Goal: Task Accomplishment & Management: Complete application form

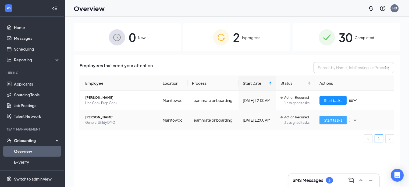
click at [326, 121] on span "Start tasks" at bounding box center [333, 120] width 19 height 6
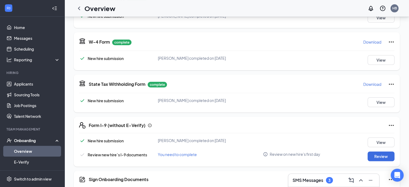
scroll to position [153, 0]
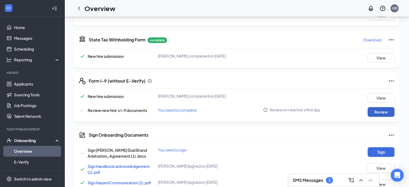
click at [387, 112] on button "Review" at bounding box center [381, 112] width 27 height 10
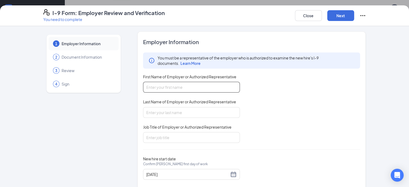
click at [153, 91] on input "First Name of Employer or Authorized Representative" at bounding box center [191, 87] width 97 height 11
type input "[PERSON_NAME]"
click at [153, 140] on input "Job Title of Employer or Authorized Representative" at bounding box center [191, 137] width 97 height 11
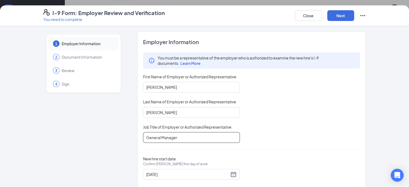
scroll to position [10, 0]
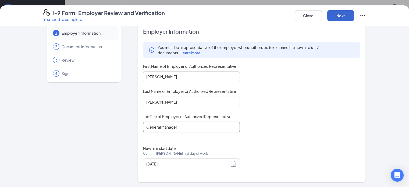
type input "General Manager"
click at [354, 18] on button "Next" at bounding box center [341, 15] width 27 height 11
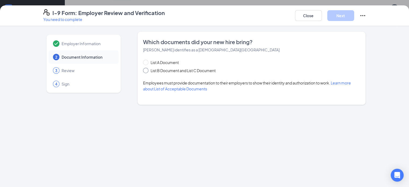
click at [143, 69] on span at bounding box center [145, 70] width 5 height 5
click at [143, 69] on input "List B Document and List C Document" at bounding box center [145, 70] width 4 height 4
radio input "true"
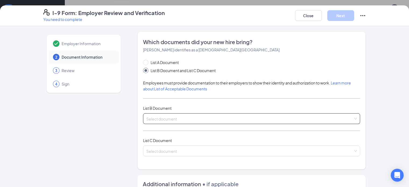
click at [143, 122] on div "Select document List B Documents Driver’s License issued by U.S State or outlyi…" at bounding box center [251, 118] width 217 height 11
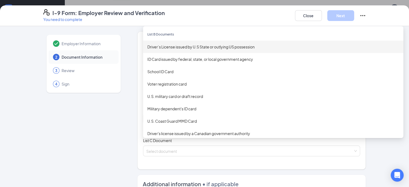
click at [154, 45] on div "Driver’s License issued by U.S State or outlying US possession" at bounding box center [273, 47] width 252 height 6
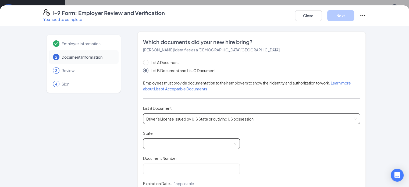
click at [146, 143] on span at bounding box center [191, 144] width 90 height 10
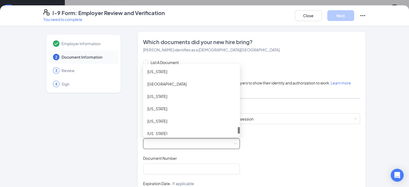
scroll to position [624, 0]
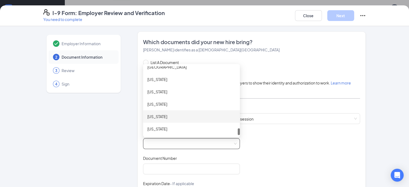
click at [147, 114] on div "[US_STATE]" at bounding box center [191, 117] width 88 height 6
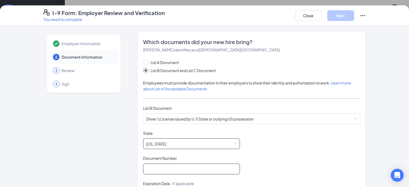
click at [143, 169] on input "Document Number" at bounding box center [191, 169] width 97 height 11
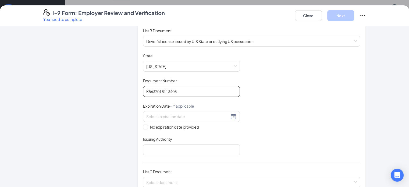
scroll to position [79, 0]
type input "K5632018113408"
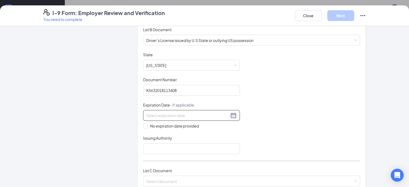
click at [149, 114] on input at bounding box center [187, 115] width 83 height 6
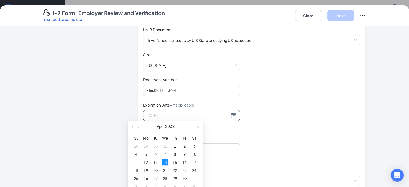
click at [166, 162] on div "14" at bounding box center [165, 162] width 6 height 6
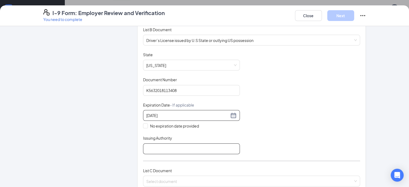
type input "[DATE]"
click at [160, 147] on input "Issuing Authority" at bounding box center [191, 148] width 97 height 11
type input "WI"
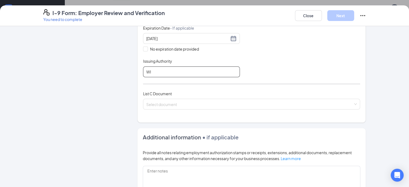
scroll to position [157, 0]
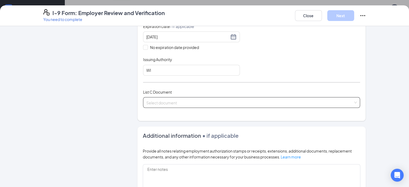
click at [162, 103] on input "search" at bounding box center [249, 101] width 207 height 8
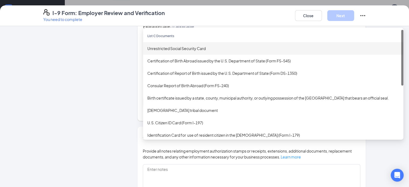
click at [161, 46] on div "Unrestricted Social Security Card" at bounding box center [273, 48] width 252 height 6
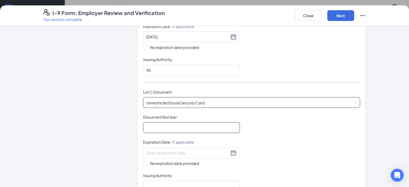
click at [154, 125] on input "Document Number" at bounding box center [191, 127] width 97 height 11
type input "329709441"
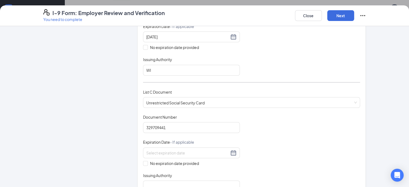
click at [138, 152] on div "Which documents did your new hire bring? [PERSON_NAME] identifies as a [DEMOGRA…" at bounding box center [252, 39] width 229 height 330
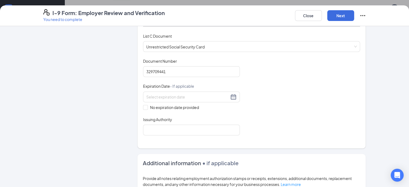
scroll to position [216, 0]
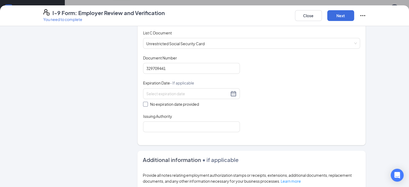
click at [143, 103] on input "No expiration date provided" at bounding box center [145, 104] width 4 height 4
checkbox input "true"
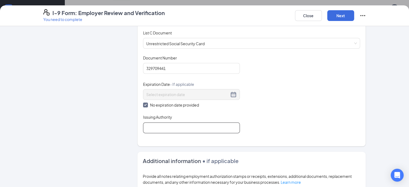
click at [143, 128] on input "Issuing Authority" at bounding box center [191, 127] width 97 height 11
type input "[US_STATE] Certificate of Vital Records"
click at [201, 128] on input "[US_STATE] Certificate of Vital Records" at bounding box center [191, 127] width 97 height 11
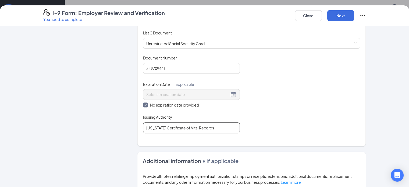
click at [201, 128] on input "[US_STATE] Certificate of Vital Records" at bounding box center [191, 127] width 97 height 11
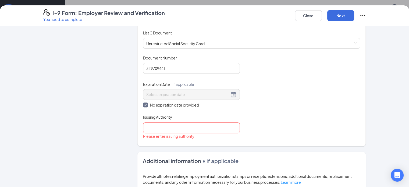
click at [152, 133] on div "Please enter issuing authority" at bounding box center [191, 136] width 97 height 6
click at [151, 126] on input "Issuing Authority" at bounding box center [191, 127] width 97 height 11
type input "Social Security Administration"
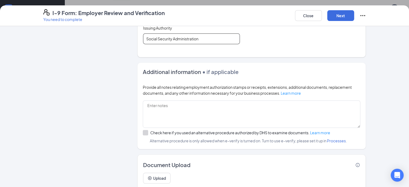
scroll to position [322, 0]
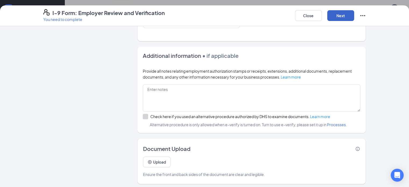
click at [354, 15] on button "Next" at bounding box center [341, 15] width 27 height 11
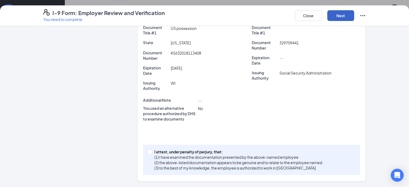
scroll to position [104, 0]
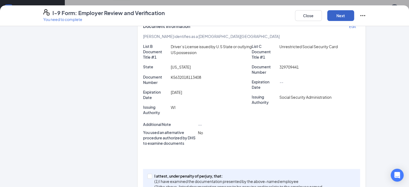
click at [354, 17] on button "Next" at bounding box center [341, 15] width 27 height 11
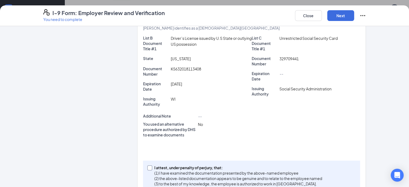
click at [147, 166] on input "I attest, under penalty of [PERSON_NAME], that: (1) I have examined the documen…" at bounding box center [149, 168] width 4 height 4
checkbox input "true"
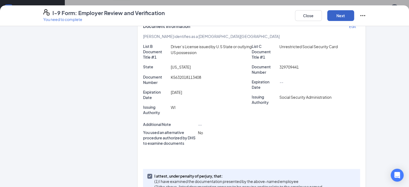
click at [354, 15] on button "Next" at bounding box center [341, 15] width 27 height 11
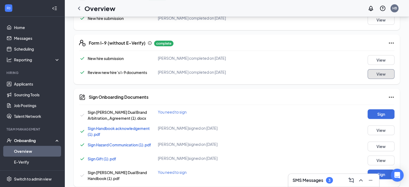
scroll to position [196, 0]
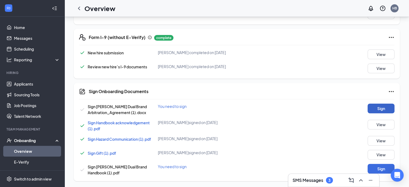
click at [374, 104] on button "Sign" at bounding box center [381, 109] width 27 height 10
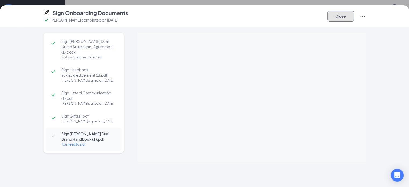
click at [354, 12] on button "Close" at bounding box center [341, 16] width 27 height 11
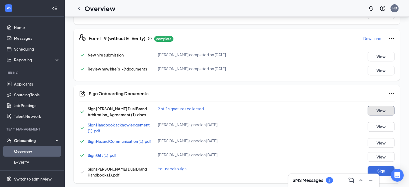
scroll to position [198, 0]
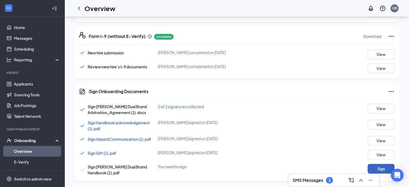
click at [379, 167] on button "Sign" at bounding box center [381, 169] width 27 height 10
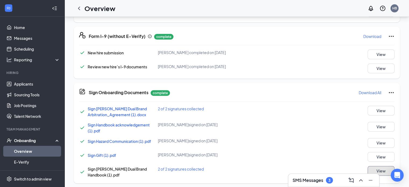
scroll to position [201, 0]
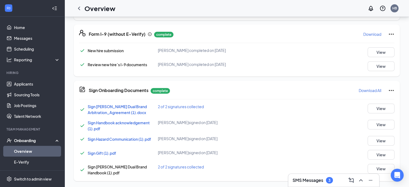
click at [28, 138] on div "Onboarding" at bounding box center [34, 140] width 41 height 5
click at [29, 152] on link "Overview" at bounding box center [37, 151] width 46 height 11
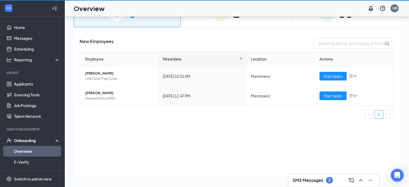
scroll to position [24, 0]
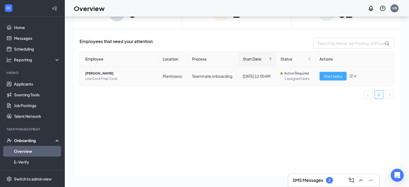
click at [325, 75] on span "Start tasks" at bounding box center [333, 76] width 19 height 6
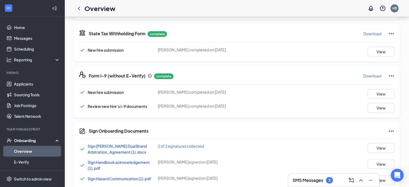
scroll to position [198, 0]
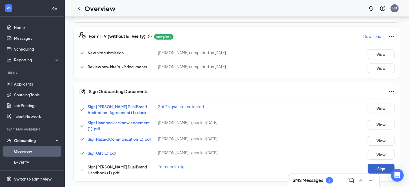
click at [381, 168] on button "Sign" at bounding box center [381, 169] width 27 height 10
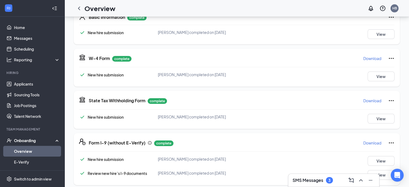
scroll to position [0, 0]
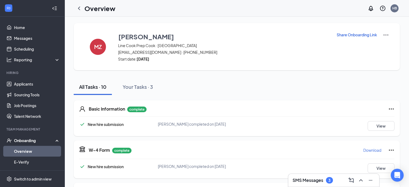
click at [28, 150] on link "Overview" at bounding box center [37, 151] width 46 height 11
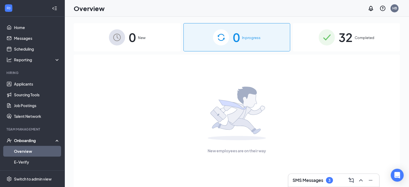
click at [347, 38] on span "32" at bounding box center [346, 37] width 14 height 19
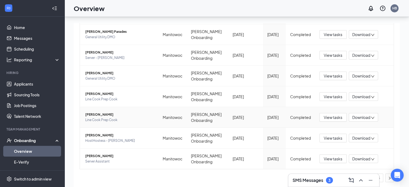
scroll to position [24, 0]
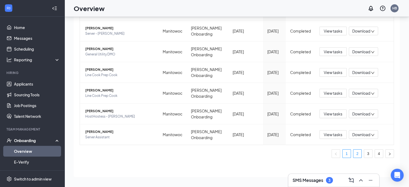
click at [354, 150] on link "2" at bounding box center [358, 154] width 8 height 8
click at [377, 153] on link "4" at bounding box center [379, 154] width 8 height 8
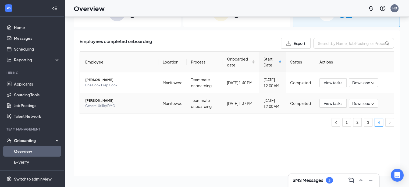
click at [99, 100] on span "[PERSON_NAME]" at bounding box center [119, 100] width 69 height 5
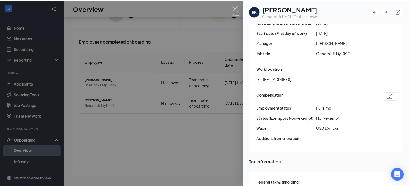
scroll to position [300, 0]
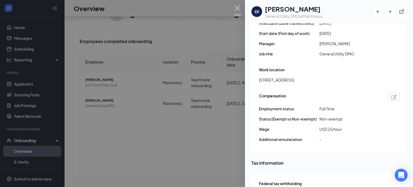
click at [237, 8] on img at bounding box center [237, 10] width 7 height 10
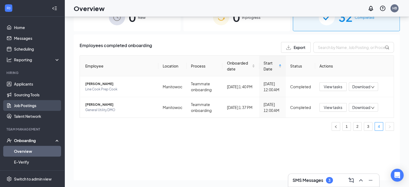
scroll to position [24, 0]
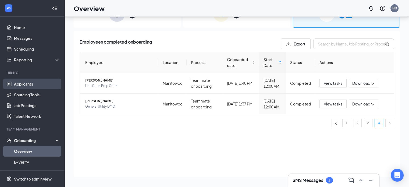
click at [15, 80] on link "Applicants" at bounding box center [37, 84] width 46 height 11
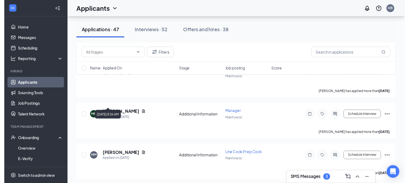
scroll to position [135, 0]
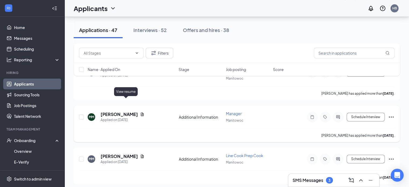
click at [140, 112] on icon "Document" at bounding box center [142, 114] width 4 height 4
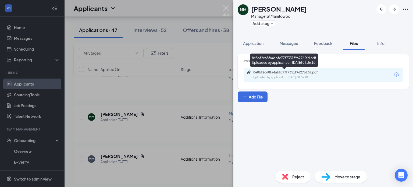
click at [298, 79] on div "Uploaded by applicant on [DATE] 08:36:10" at bounding box center [294, 77] width 81 height 4
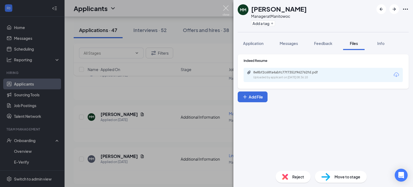
click at [226, 8] on img at bounding box center [226, 10] width 7 height 10
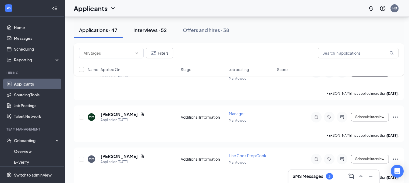
click at [151, 29] on div "Interviews · 52" at bounding box center [149, 30] width 33 height 7
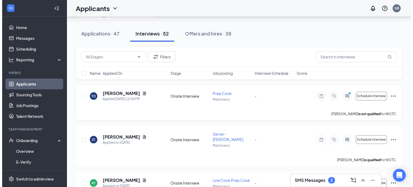
scroll to position [19, 0]
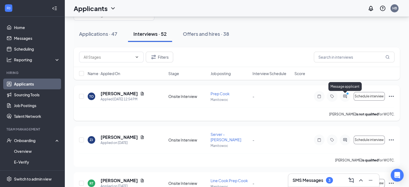
click at [346, 95] on icon "PrimaryDot" at bounding box center [348, 94] width 6 height 4
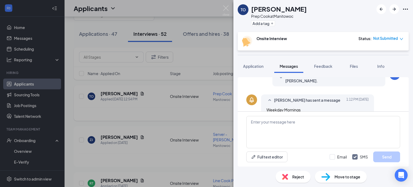
scroll to position [152, 0]
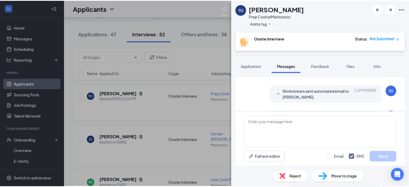
scroll to position [112, 0]
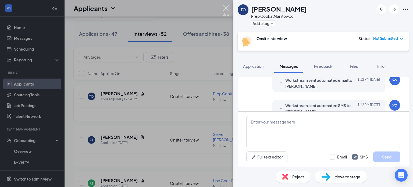
click at [228, 9] on img at bounding box center [226, 10] width 7 height 10
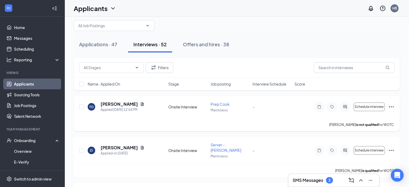
scroll to position [8, 0]
click at [140, 104] on icon "Document" at bounding box center [142, 104] width 4 height 4
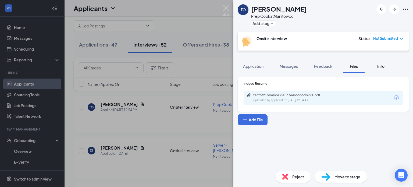
click at [382, 64] on span "Info" at bounding box center [381, 66] width 7 height 5
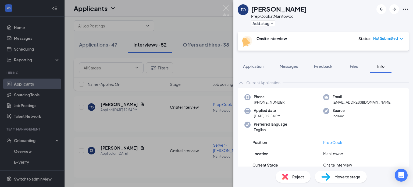
click at [153, 141] on div "TO [PERSON_NAME] Prep Cook at [GEOGRAPHIC_DATA] Add a tag Onsite Interview Stat…" at bounding box center [206, 93] width 413 height 187
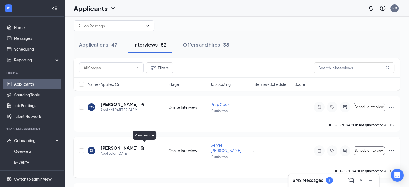
click at [144, 146] on icon "Document" at bounding box center [142, 147] width 3 height 3
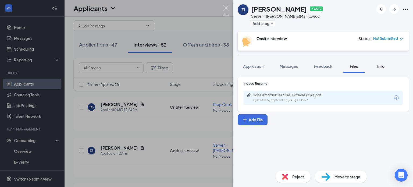
click at [386, 67] on div "Info" at bounding box center [381, 66] width 11 height 5
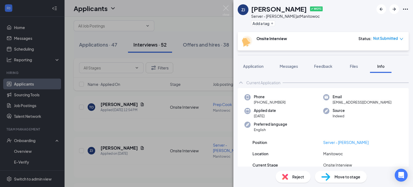
click at [167, 138] on div "ZJ [PERSON_NAME] ✔ WOTC Server - [PERSON_NAME] at [GEOGRAPHIC_DATA] Add a tag O…" at bounding box center [206, 93] width 413 height 187
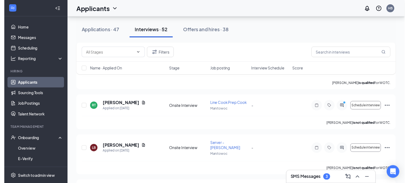
scroll to position [95, 0]
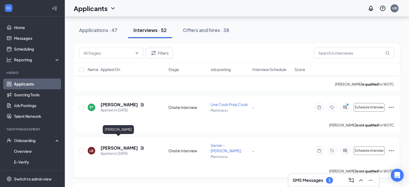
click at [120, 145] on h5 "[PERSON_NAME]" at bounding box center [119, 148] width 37 height 6
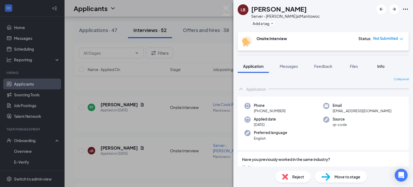
click at [385, 69] on div "Info" at bounding box center [381, 66] width 11 height 5
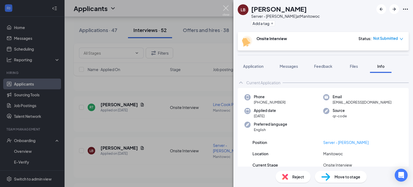
click at [224, 10] on img at bounding box center [226, 10] width 7 height 10
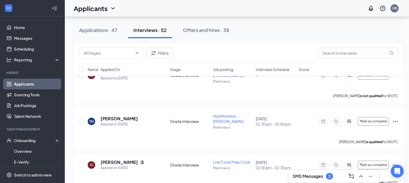
scroll to position [170, 0]
click at [113, 116] on h5 "[PERSON_NAME]" at bounding box center [119, 119] width 37 height 6
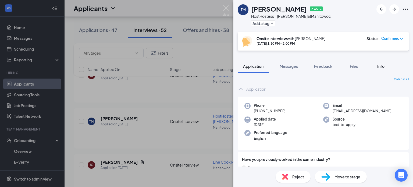
click at [383, 66] on span "Info" at bounding box center [381, 66] width 7 height 5
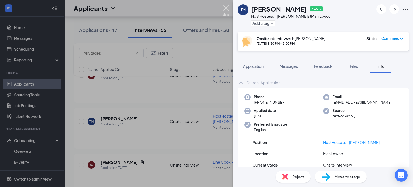
click at [225, 10] on img at bounding box center [226, 10] width 7 height 10
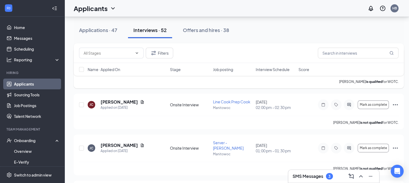
scroll to position [230, 0]
click at [140, 100] on icon "Document" at bounding box center [142, 102] width 4 height 4
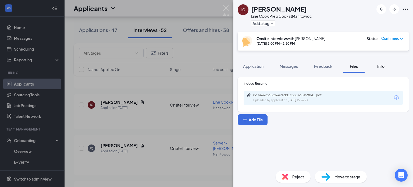
click at [382, 66] on span "Info" at bounding box center [381, 66] width 7 height 5
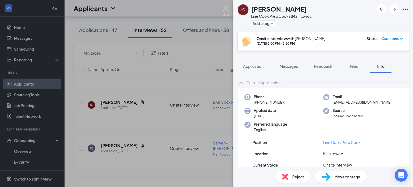
click at [222, 8] on div "[PERSON_NAME] Line Cook Prep Cook at [GEOGRAPHIC_DATA] Add a tag Onsite Intervi…" at bounding box center [206, 93] width 413 height 187
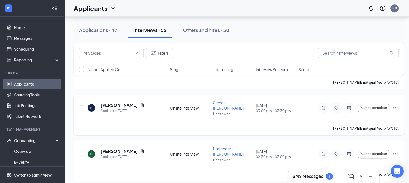
scroll to position [317, 0]
click at [105, 102] on h5 "[PERSON_NAME]" at bounding box center [119, 105] width 37 height 6
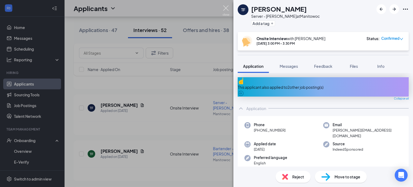
click at [224, 9] on img at bounding box center [226, 10] width 7 height 10
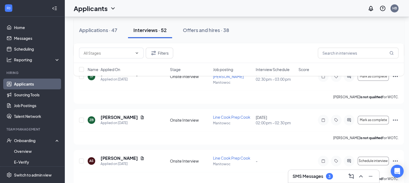
scroll to position [395, 0]
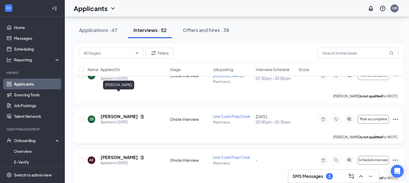
click at [120, 114] on h5 "[PERSON_NAME]" at bounding box center [119, 117] width 37 height 6
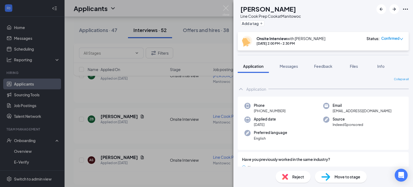
click at [114, 140] on div "ZB [PERSON_NAME] Line Cook Prep Cook at [GEOGRAPHIC_DATA] Add a tag Onsite Inte…" at bounding box center [206, 93] width 413 height 187
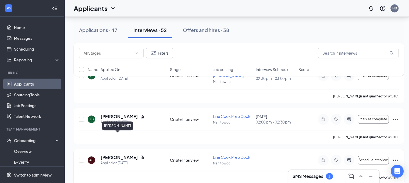
click at [110, 154] on h5 "[PERSON_NAME]" at bounding box center [119, 157] width 37 height 6
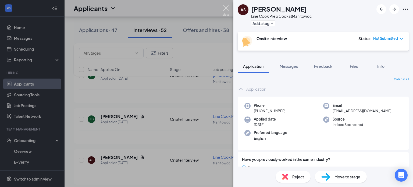
click at [223, 10] on img at bounding box center [226, 10] width 7 height 10
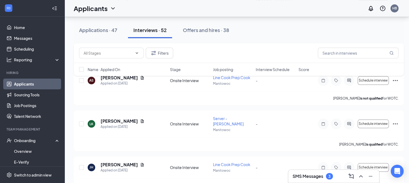
scroll to position [477, 0]
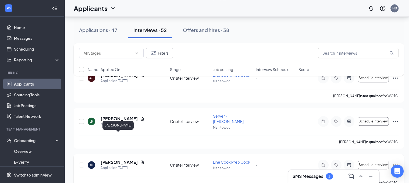
click at [115, 159] on h5 "[PERSON_NAME]" at bounding box center [119, 162] width 37 height 6
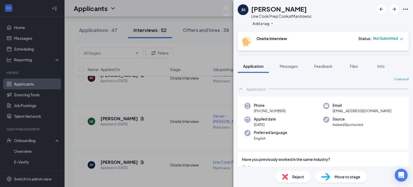
click at [97, 29] on div "JH [PERSON_NAME] Line Cook Prep Cook at [GEOGRAPHIC_DATA] Add a tag Onsite Inte…" at bounding box center [206, 93] width 413 height 187
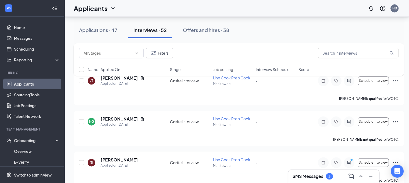
scroll to position [648, 0]
click at [135, 116] on h5 "[PERSON_NAME]" at bounding box center [119, 119] width 37 height 6
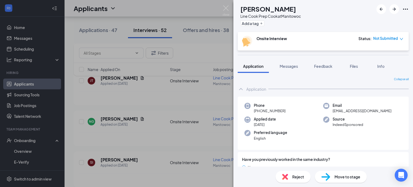
click at [152, 117] on div "NG [PERSON_NAME] Line Cook Prep Cook at [GEOGRAPHIC_DATA] Add a tag Onsite Inte…" at bounding box center [206, 93] width 413 height 187
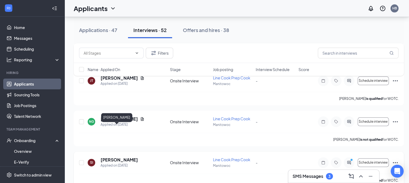
click at [115, 157] on h5 "[PERSON_NAME]" at bounding box center [119, 160] width 37 height 6
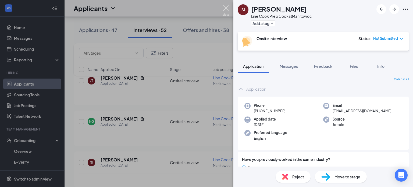
click at [226, 11] on img at bounding box center [226, 10] width 7 height 10
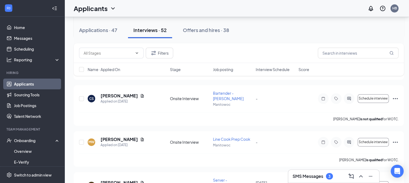
scroll to position [757, 0]
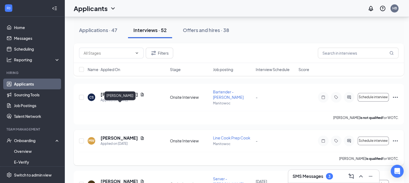
click at [124, 135] on h5 "[PERSON_NAME]" at bounding box center [119, 138] width 37 height 6
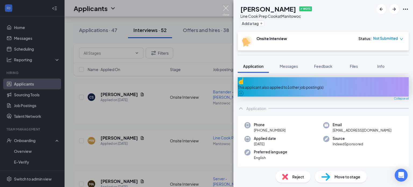
click at [223, 11] on img at bounding box center [226, 10] width 7 height 10
